Goal: Transaction & Acquisition: Purchase product/service

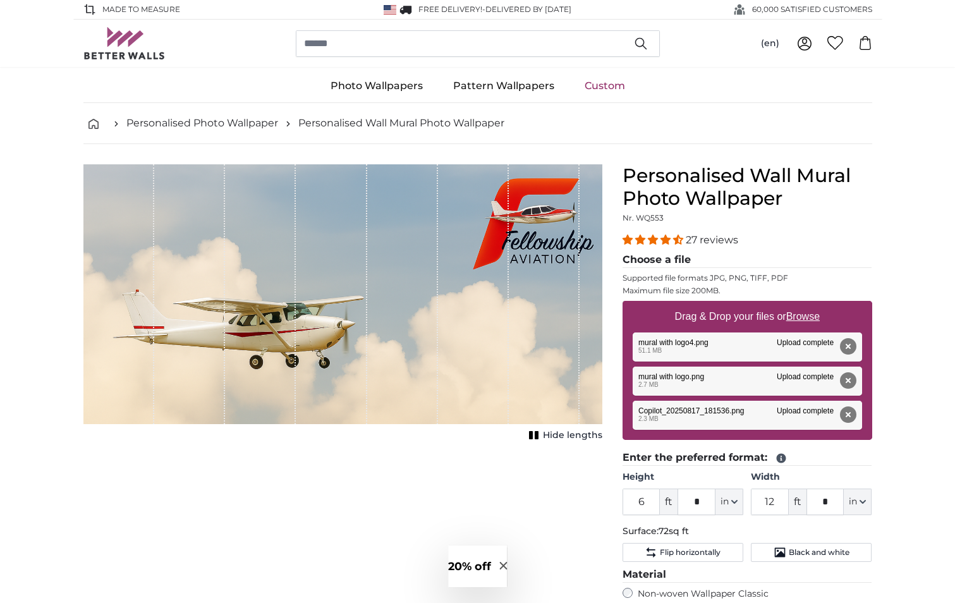
click at [243, 546] on div "Cancel Crop image Hide lengths" at bounding box center [342, 511] width 539 height 694
click at [799, 319] on u "Browse" at bounding box center [804, 316] width 34 height 11
click at [799, 305] on input "Drag & Drop your files or Browse" at bounding box center [748, 303] width 250 height 4
click at [807, 312] on u "Browse" at bounding box center [804, 316] width 34 height 11
click at [807, 305] on input "Drag & Drop your files or Browse" at bounding box center [748, 303] width 250 height 4
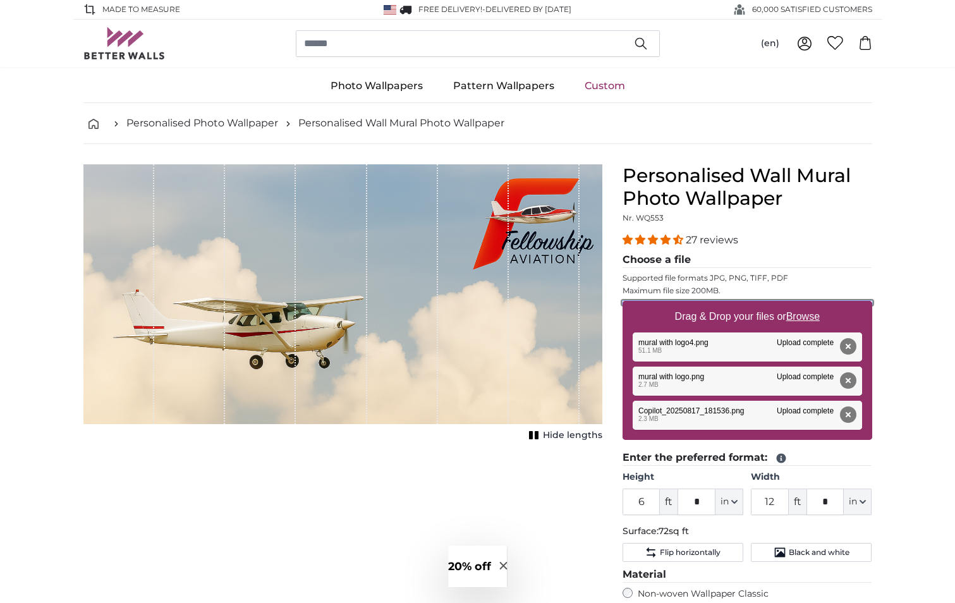
type input "**********"
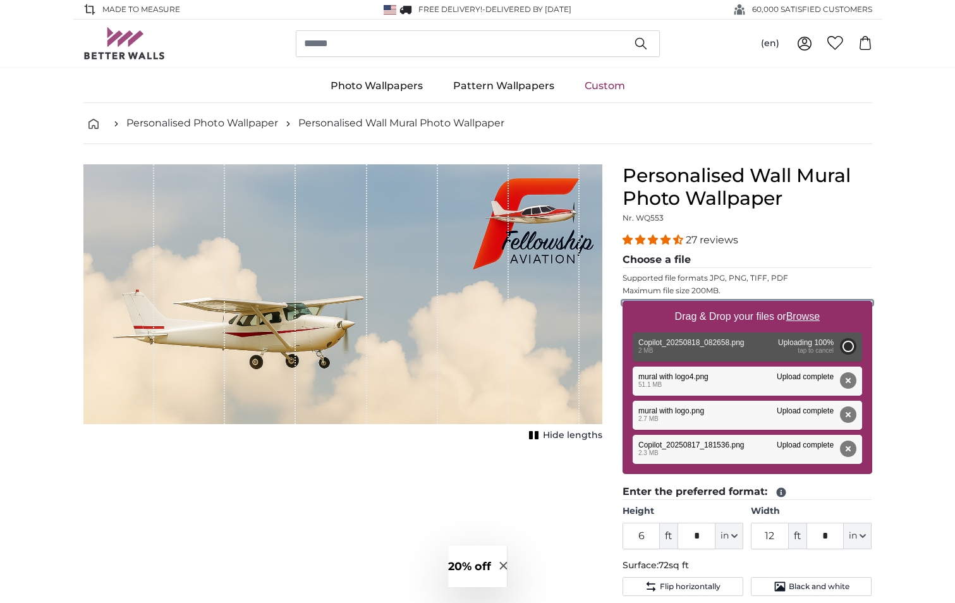
type input "2"
type input "*"
type input "3"
type input "*"
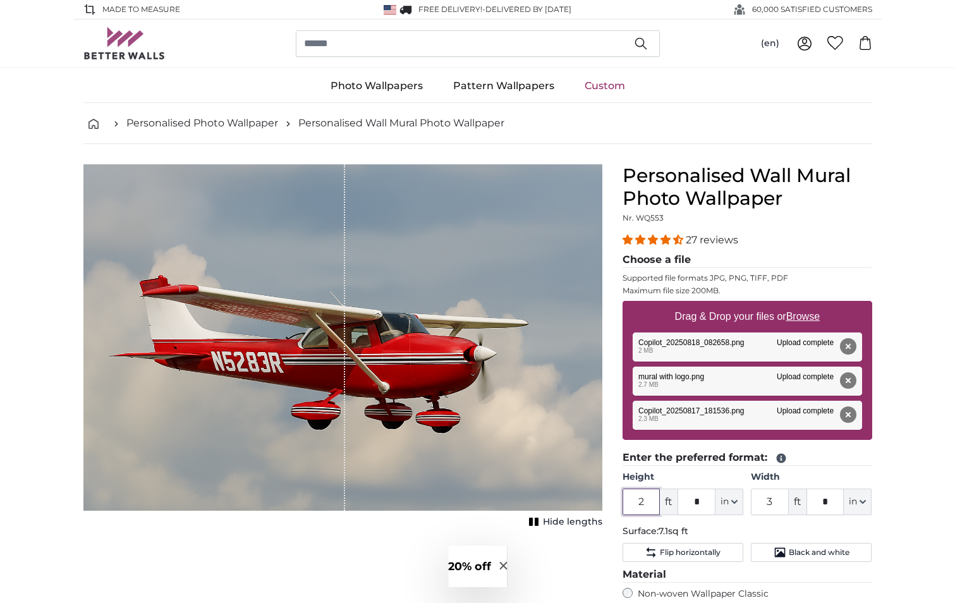
click at [642, 501] on input "2" at bounding box center [642, 502] width 38 height 27
type input "8"
click at [803, 317] on u "Browse" at bounding box center [804, 316] width 34 height 11
click at [803, 305] on input "Drag & Drop your files or Browse" at bounding box center [748, 303] width 250 height 4
type input "**********"
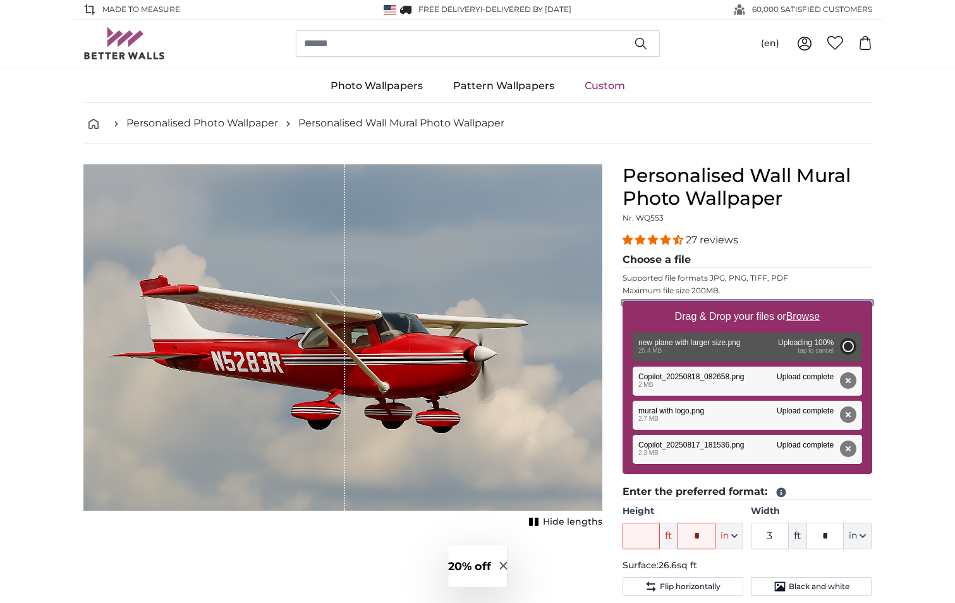
type input "6"
type input "*"
type input "9"
type input "*"
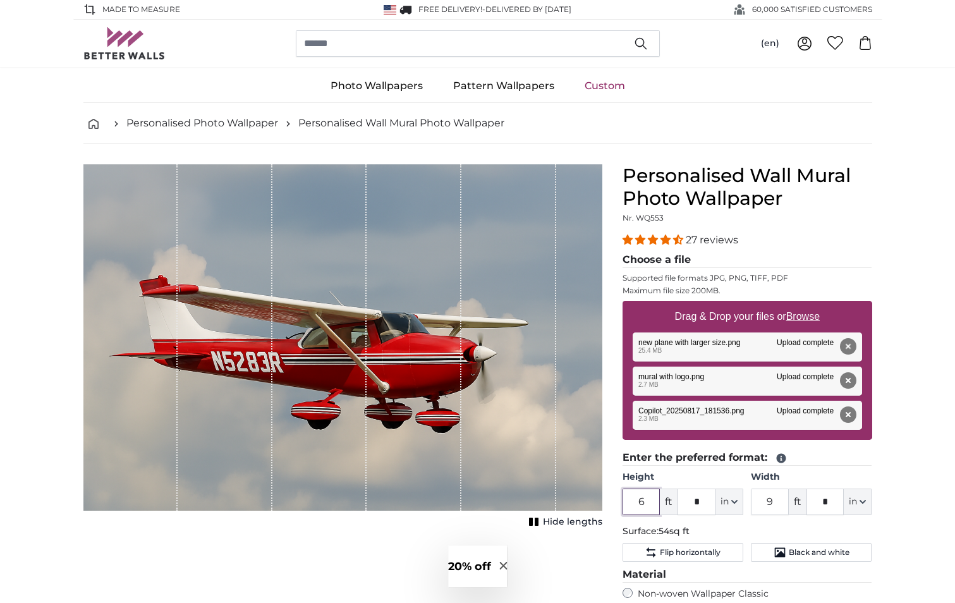
click at [647, 499] on input "6" at bounding box center [642, 502] width 38 height 27
type input "8"
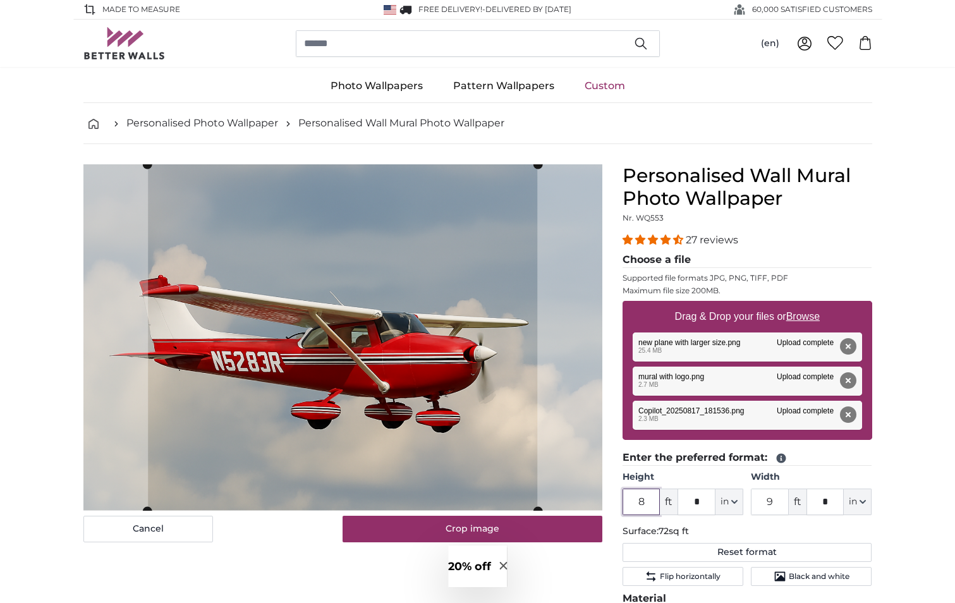
type input "8"
click at [778, 500] on input "9" at bounding box center [770, 502] width 38 height 27
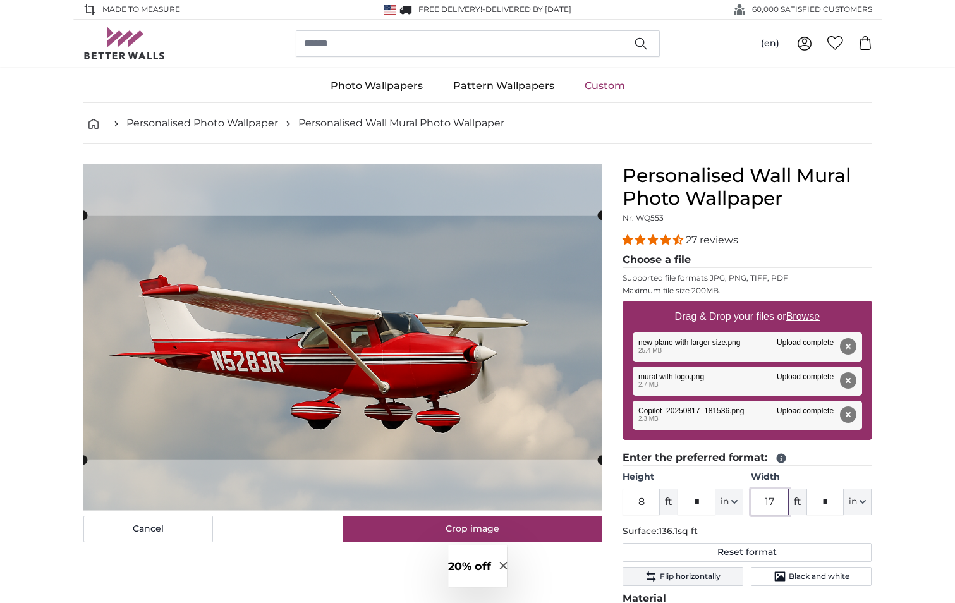
type input "17"
click at [802, 319] on u "Browse" at bounding box center [804, 316] width 34 height 11
click at [802, 305] on input "Drag & Drop your files or Browse" at bounding box center [748, 303] width 250 height 4
type input "**********"
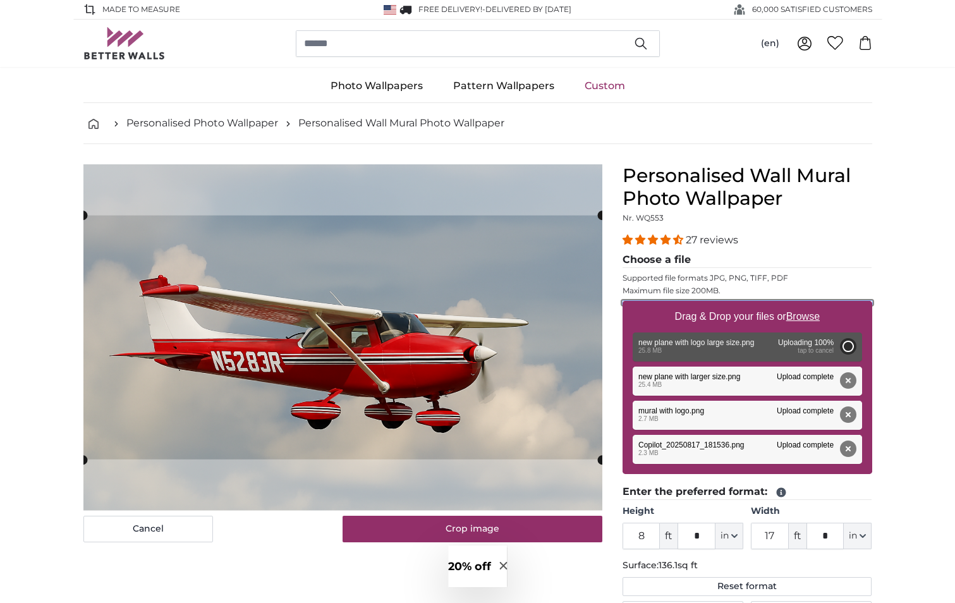
type input "6"
type input "9"
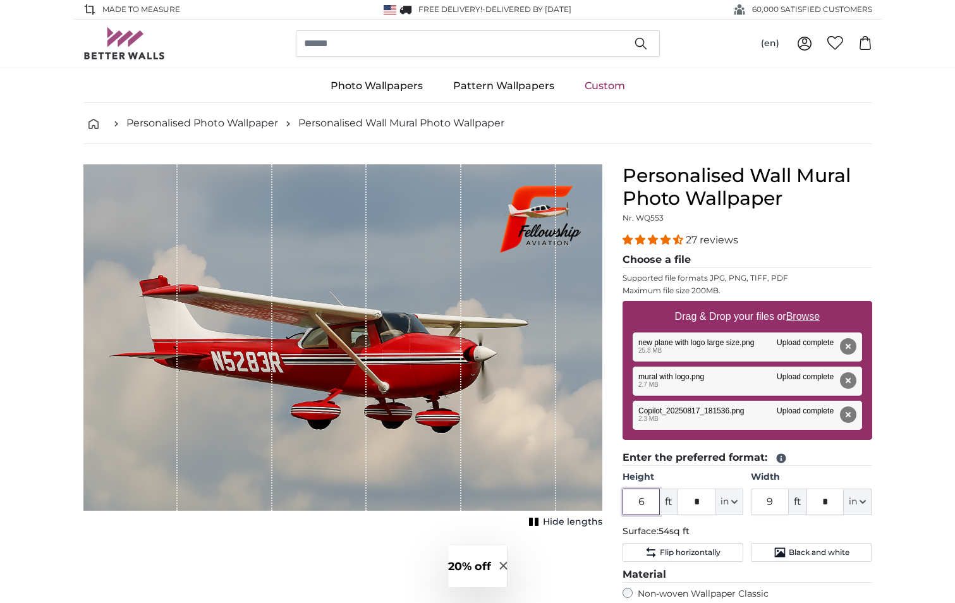
drag, startPoint x: 649, startPoint y: 500, endPoint x: 622, endPoint y: 500, distance: 27.2
click at [622, 500] on div "Personalised Wall Mural Photo Wallpaper Nr. WQ553 27 reviews Choose a file Supp…" at bounding box center [748, 511] width 270 height 694
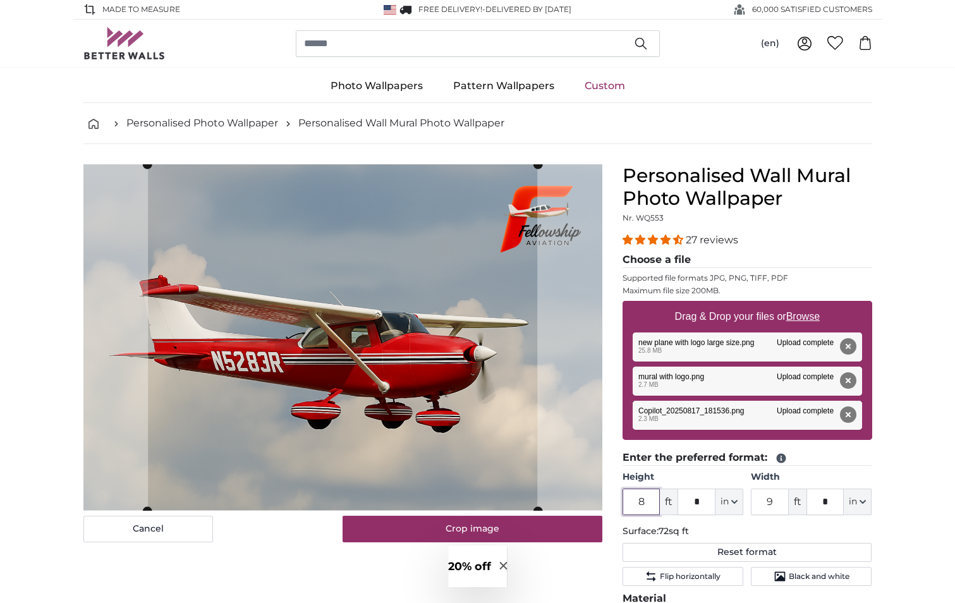
type input "8"
click at [766, 501] on input "9" at bounding box center [770, 502] width 38 height 27
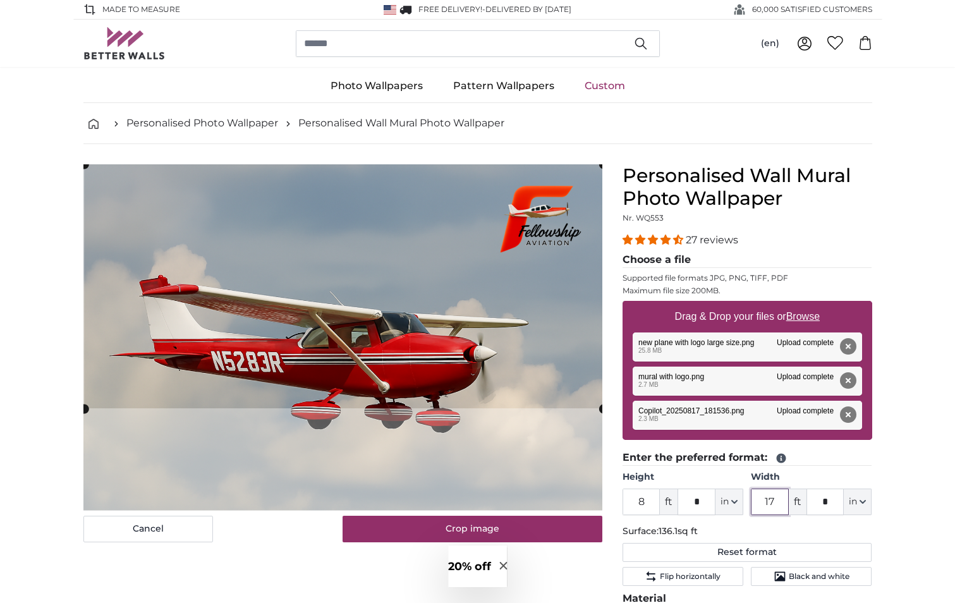
click at [520, 328] on cropper-handle at bounding box center [343, 286] width 519 height 244
type input "17"
click at [431, 297] on cropper-handle at bounding box center [343, 286] width 519 height 244
